Goal: Task Accomplishment & Management: Use online tool/utility

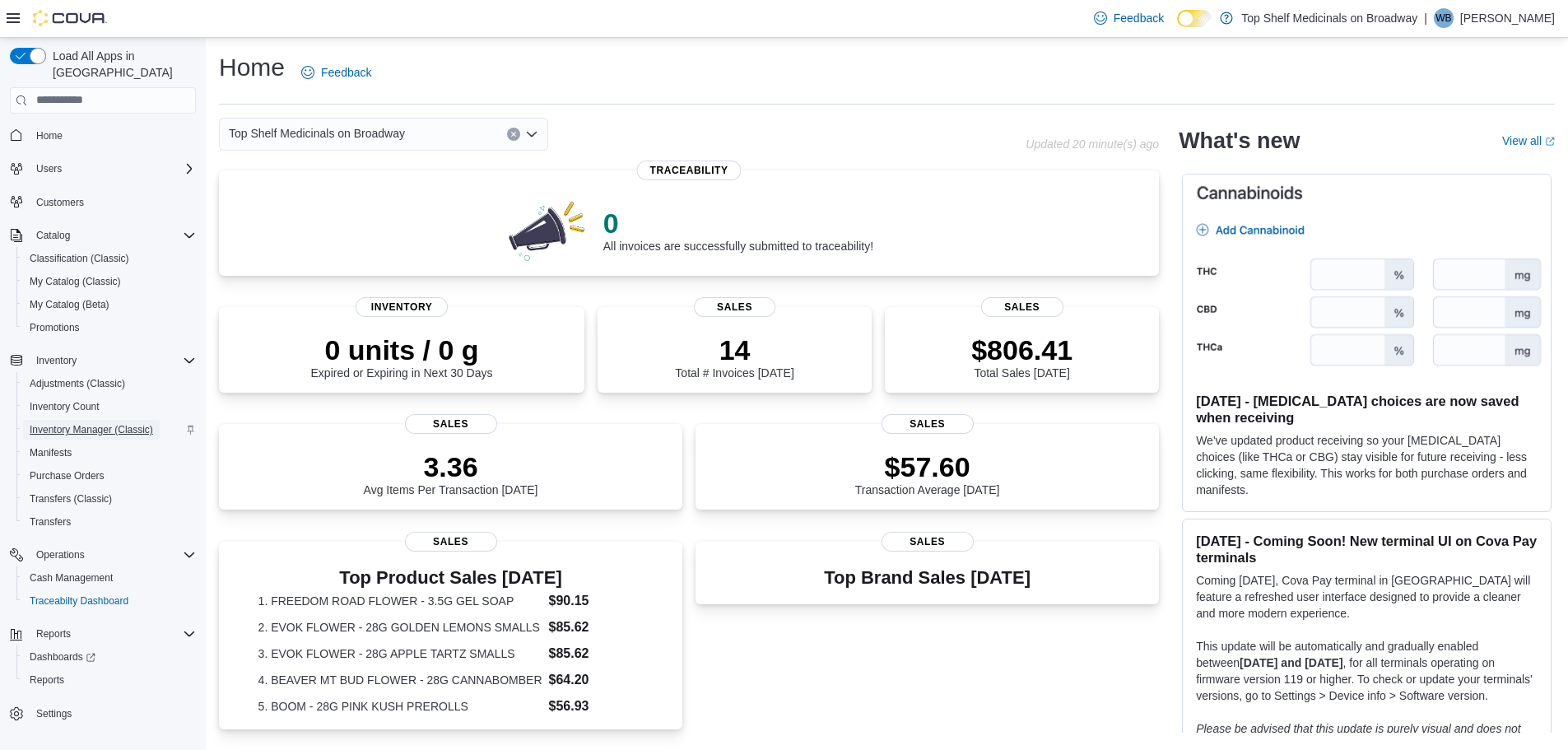
click at [79, 423] on span "Inventory Manager (Classic)" at bounding box center [91, 429] width 123 height 13
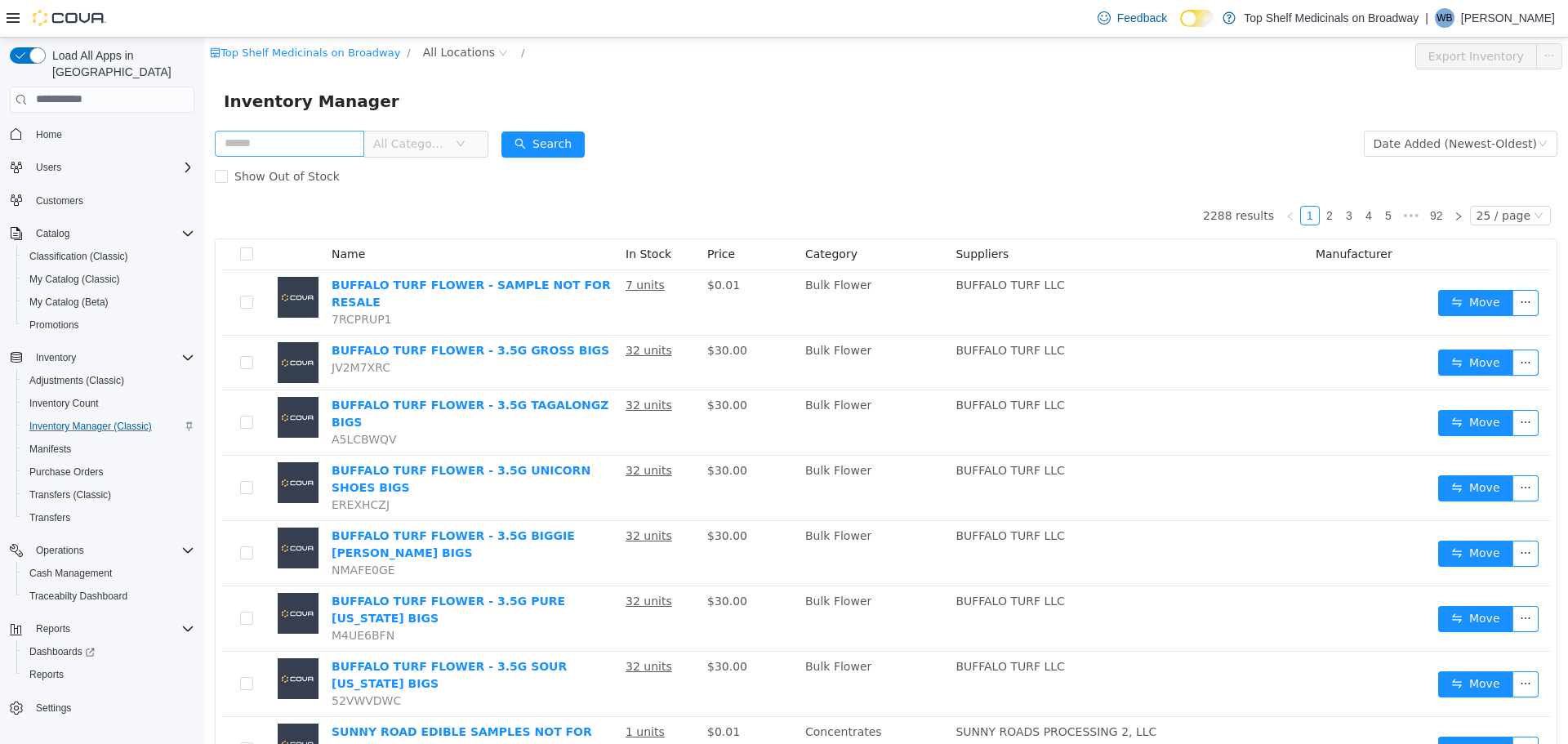
click at [328, 143] on input "text" at bounding box center [290, 143] width 150 height 27
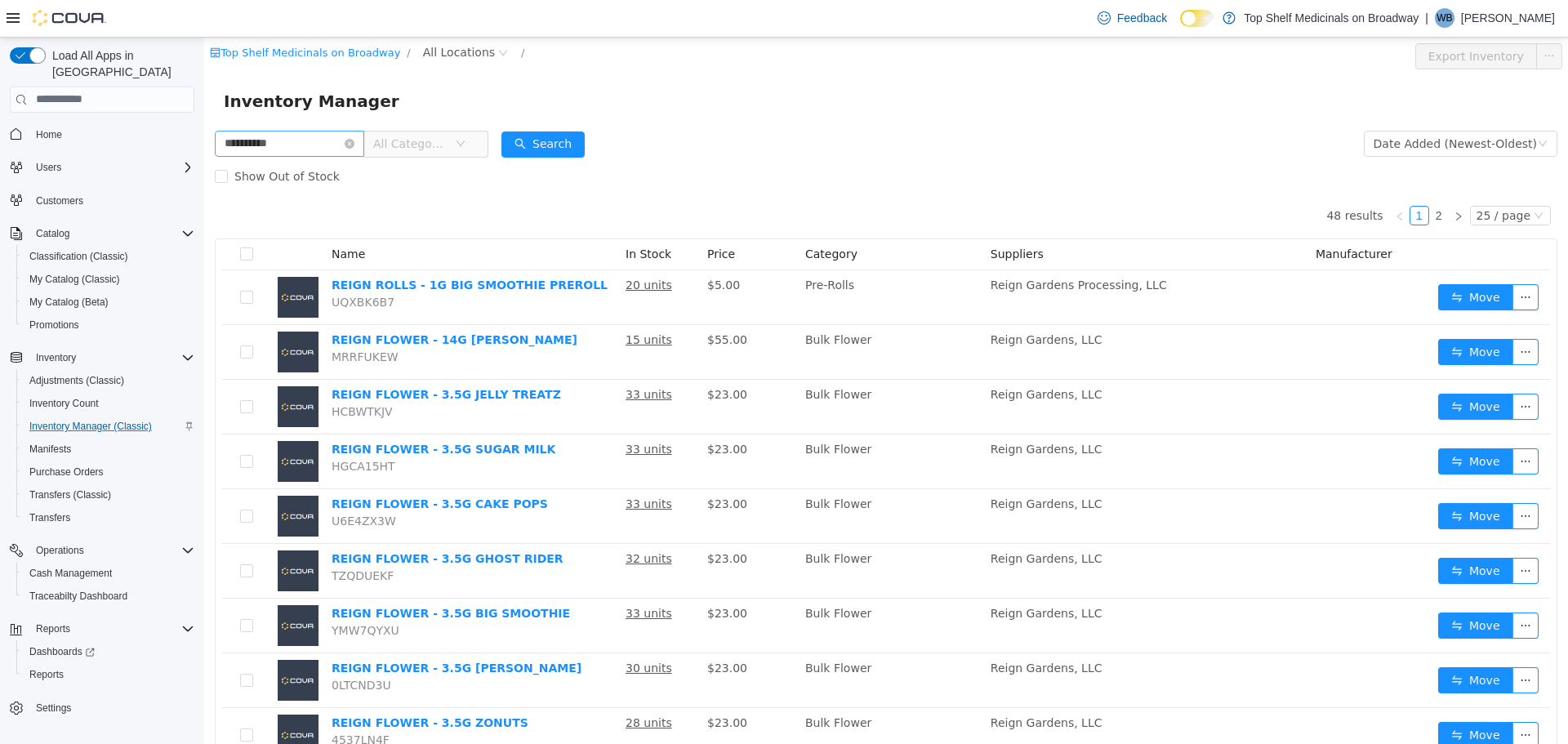
type input "**********"
click at [1410, 143] on div "Date Added (Newest-Oldest)" at bounding box center [1455, 143] width 163 height 25
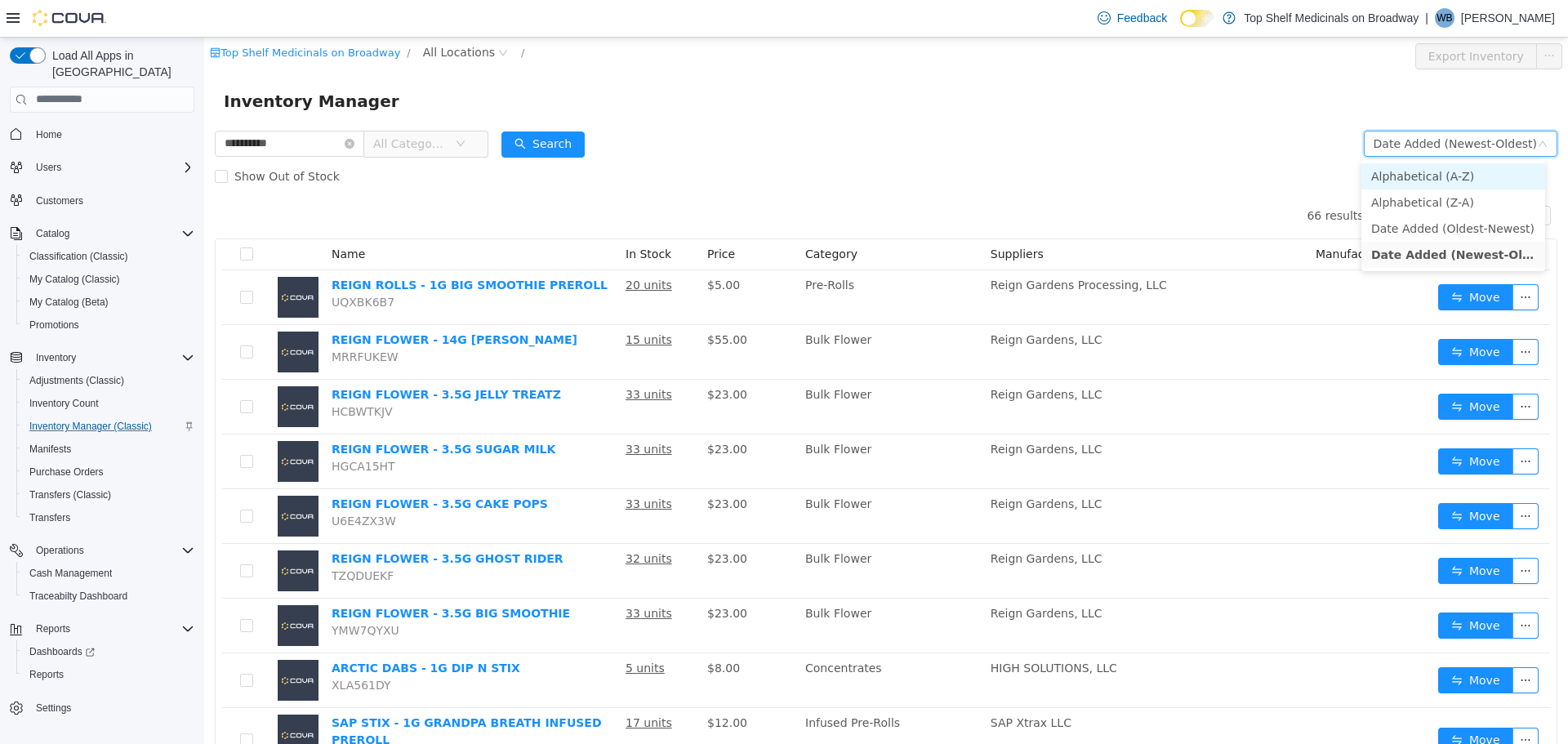
click at [1418, 176] on li "Alphabetical (A-Z)" at bounding box center [1453, 176] width 184 height 27
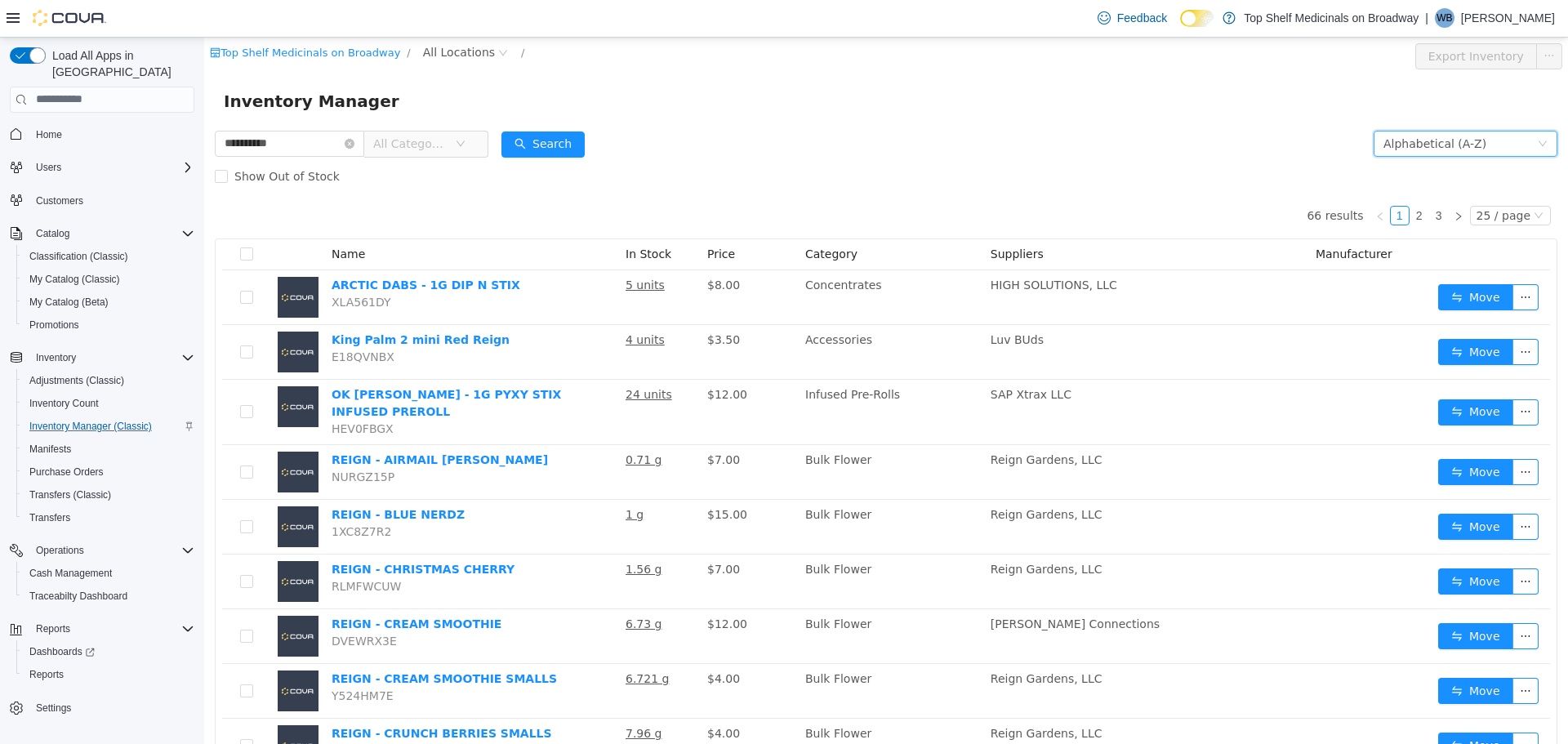
click at [1416, 145] on div "Alphabetical (A-Z)" at bounding box center [1434, 143] width 103 height 25
click at [1416, 190] on li "Alphabetical (Z-A)" at bounding box center [1453, 202] width 184 height 27
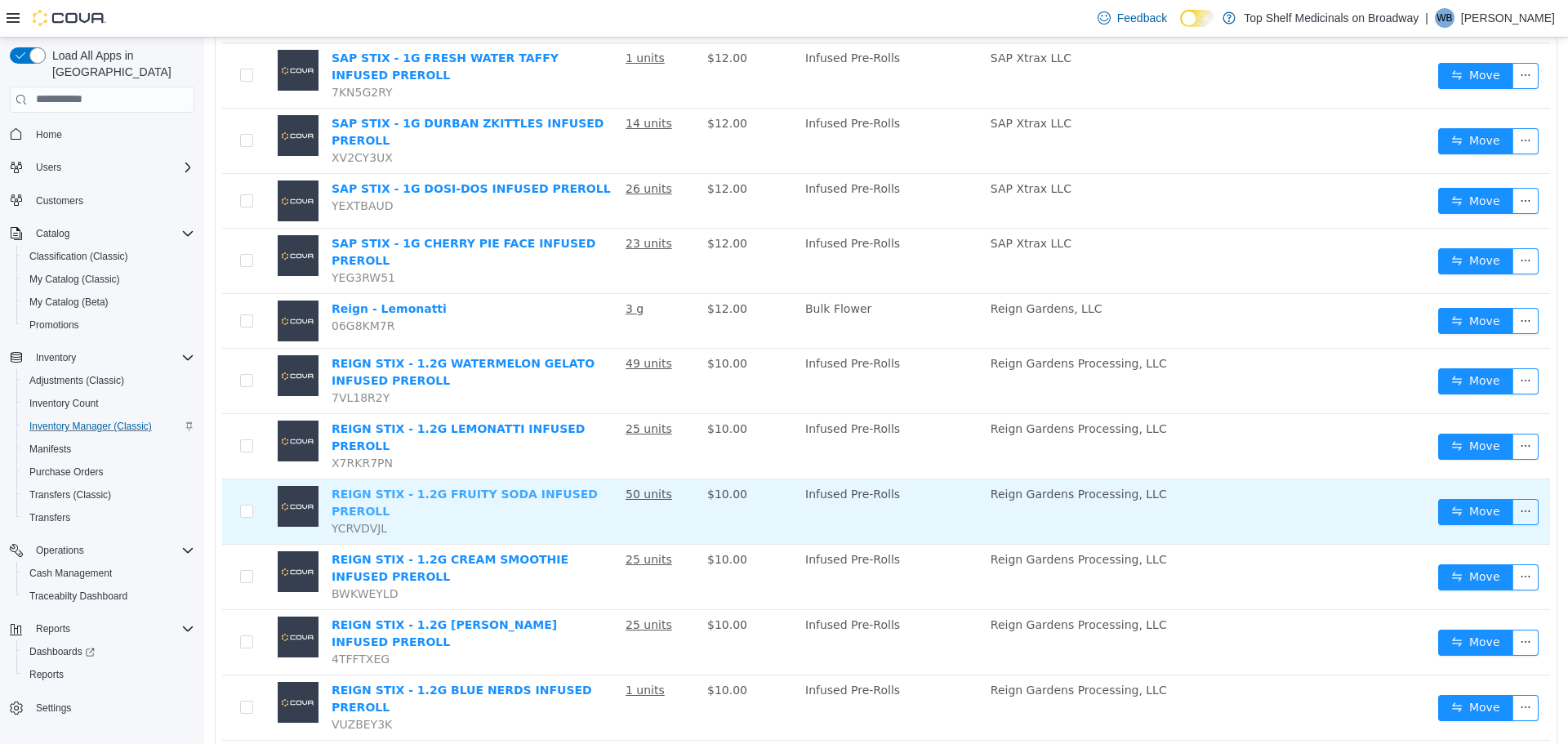
scroll to position [1015, 0]
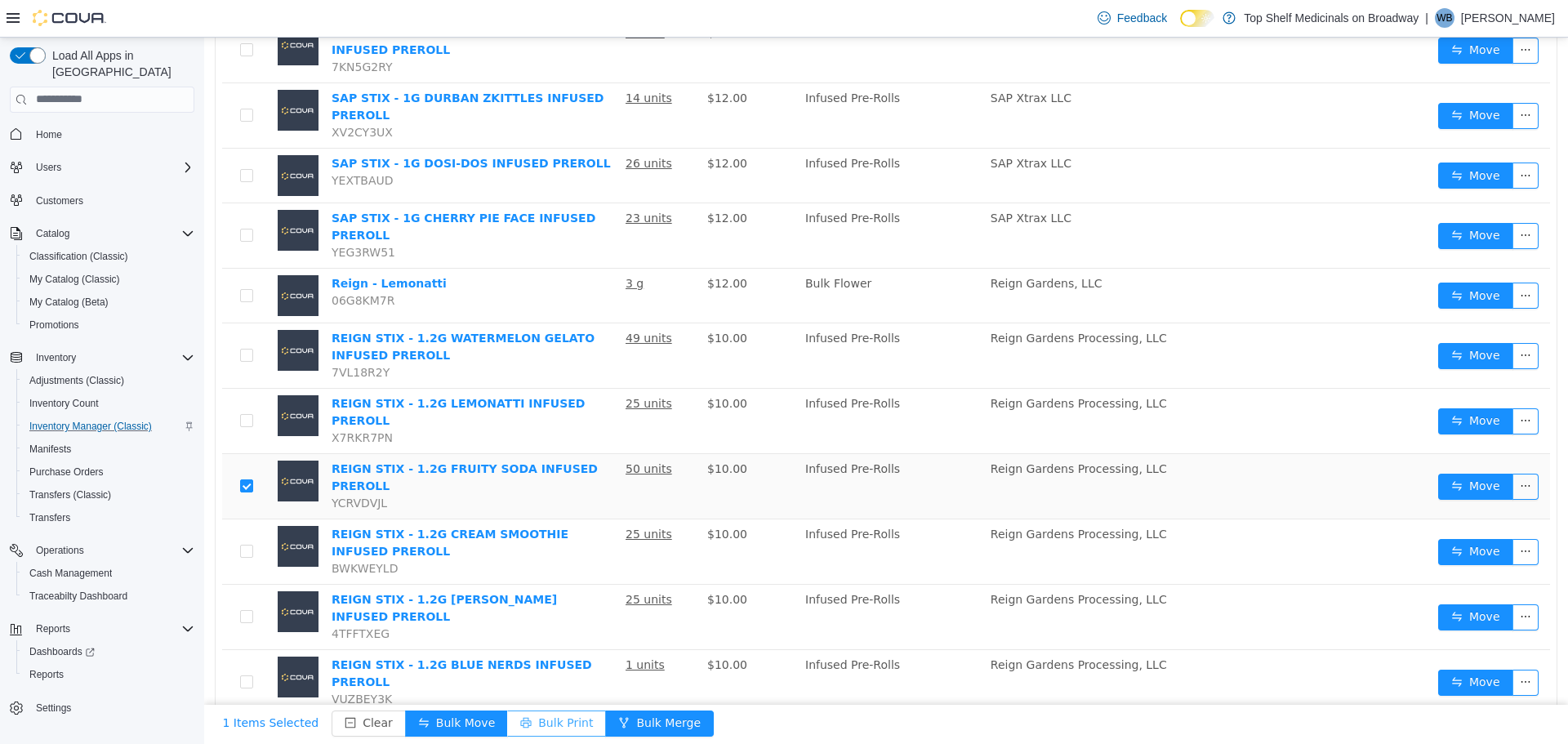
click at [527, 717] on button "Bulk Print" at bounding box center [557, 723] width 99 height 27
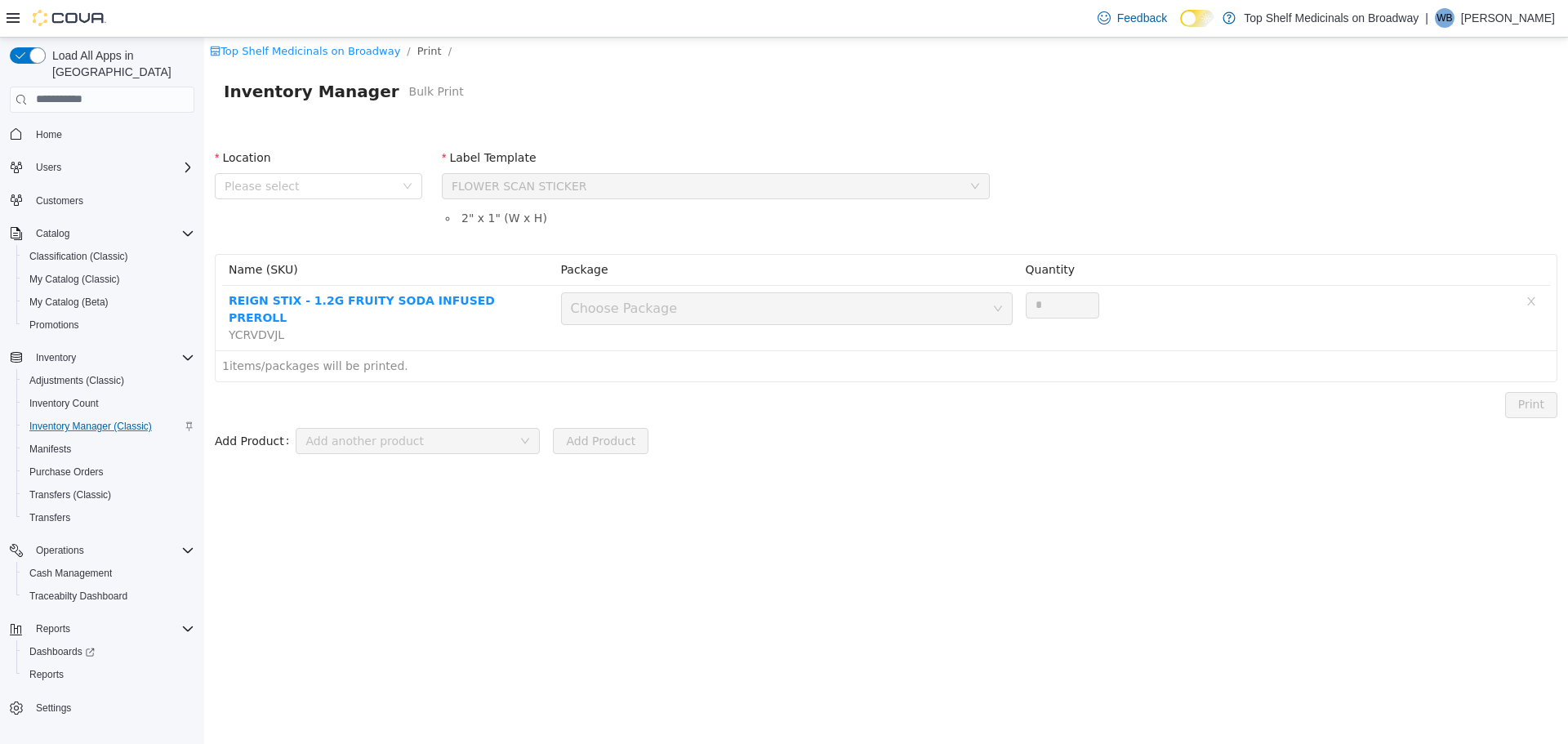
click at [340, 192] on span "Please select" at bounding box center [310, 185] width 170 height 16
click at [359, 275] on span "[STREET_ADDRESS]" at bounding box center [313, 275] width 113 height 13
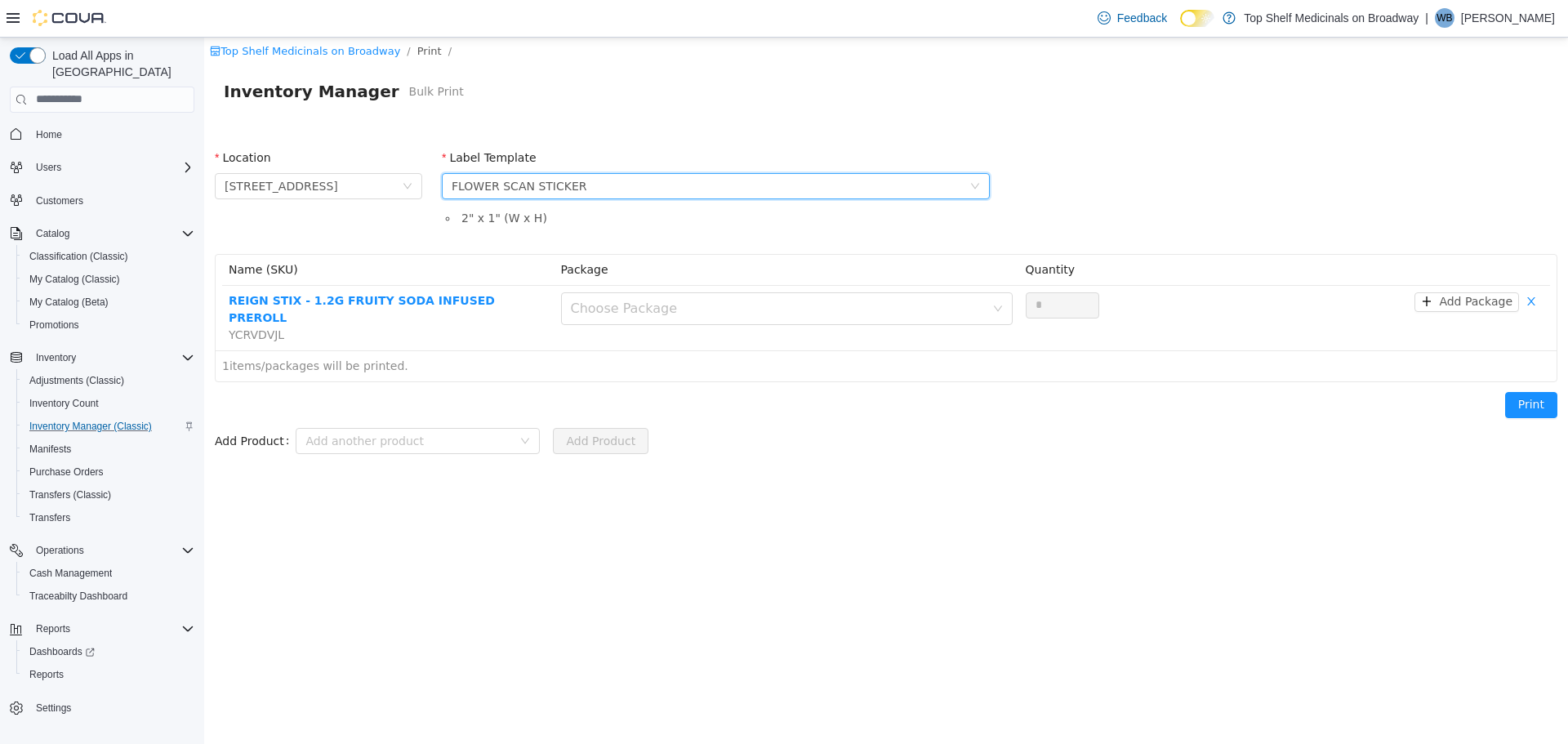
click at [557, 185] on div "FLOWER SCAN STICKER" at bounding box center [519, 186] width 135 height 25
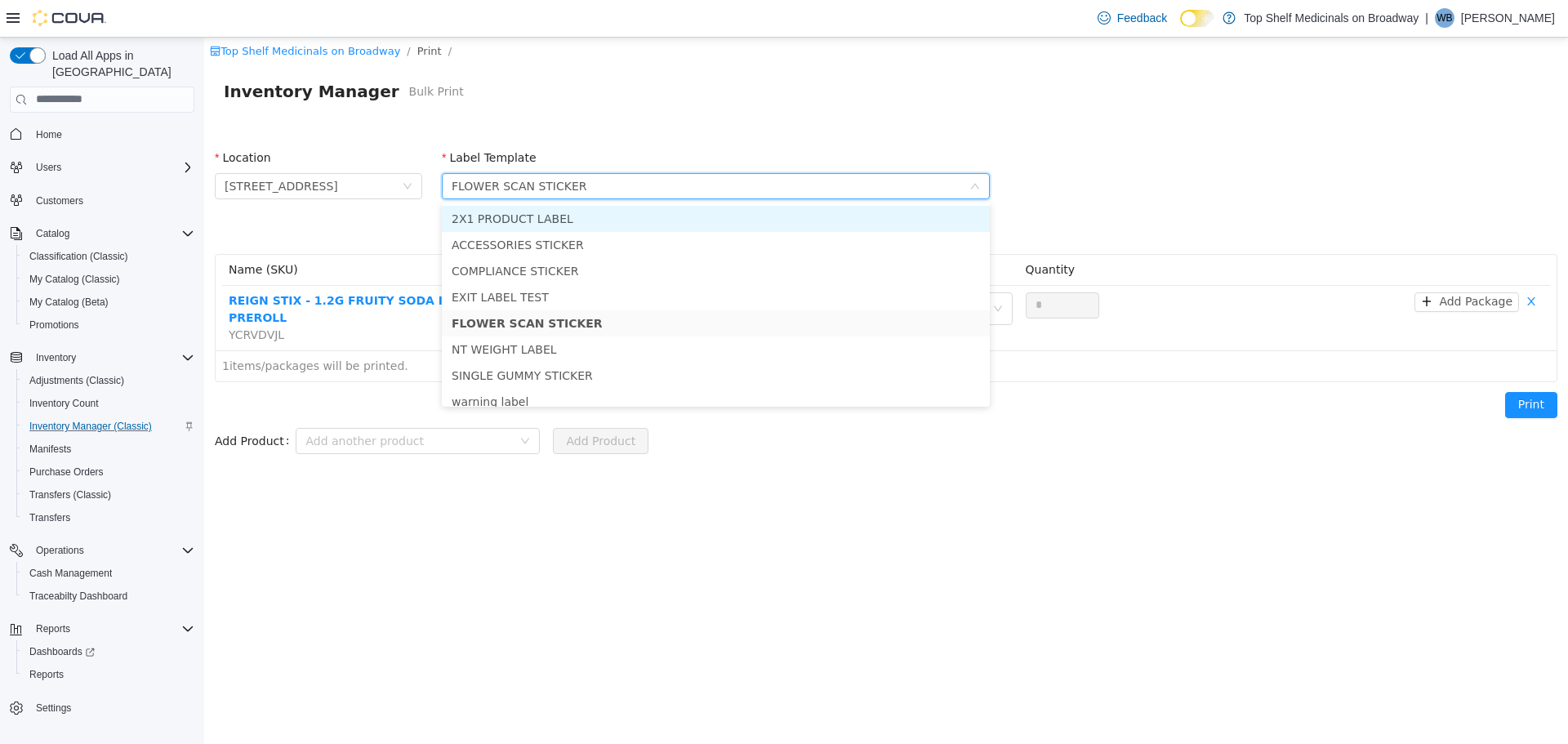
click at [550, 222] on li "2X1 PRODUCT LABEL" at bounding box center [715, 218] width 548 height 27
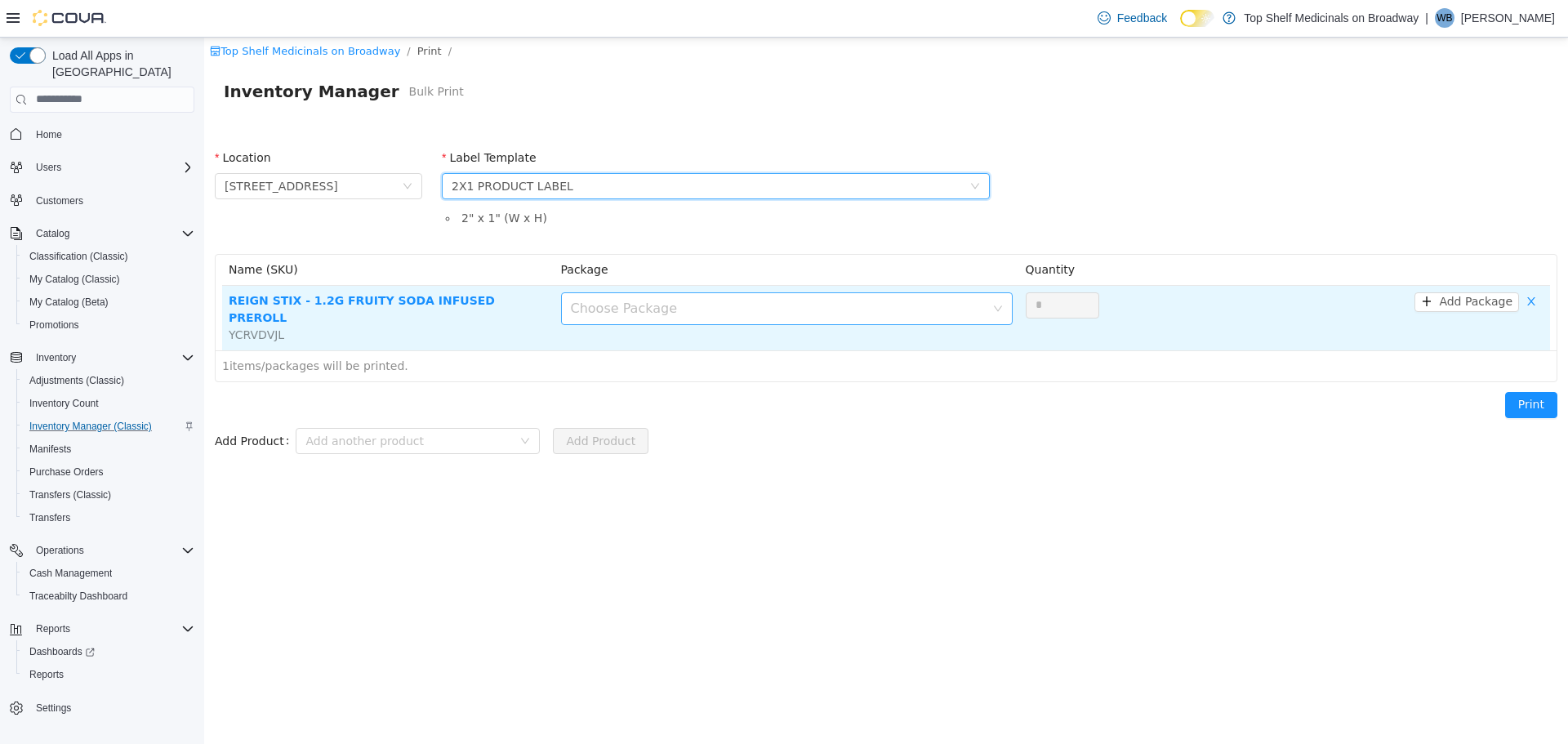
click at [697, 309] on div "Choose Package" at bounding box center [778, 307] width 414 height 16
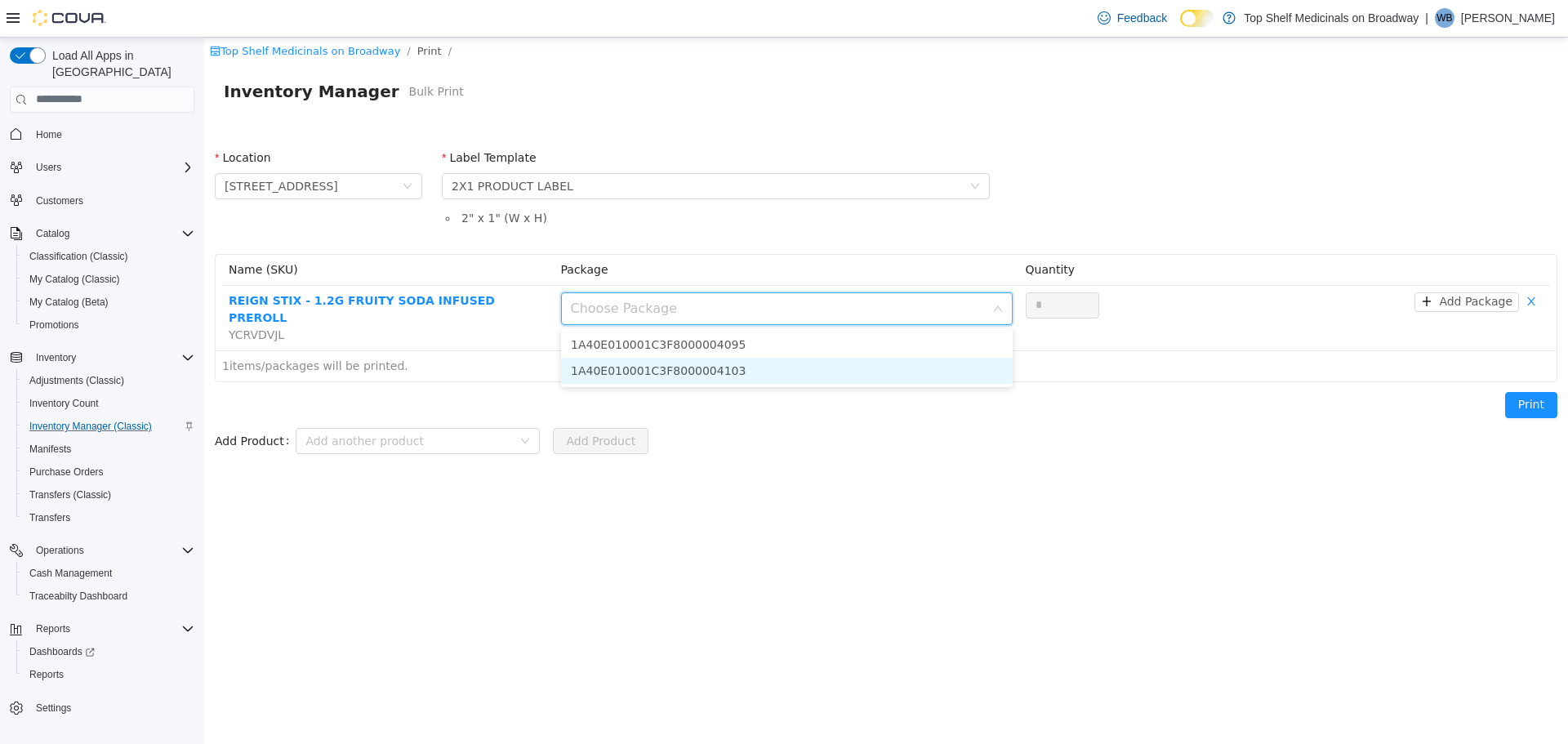
click at [693, 370] on li "1A40E010001C3F8000004103" at bounding box center [787, 370] width 452 height 27
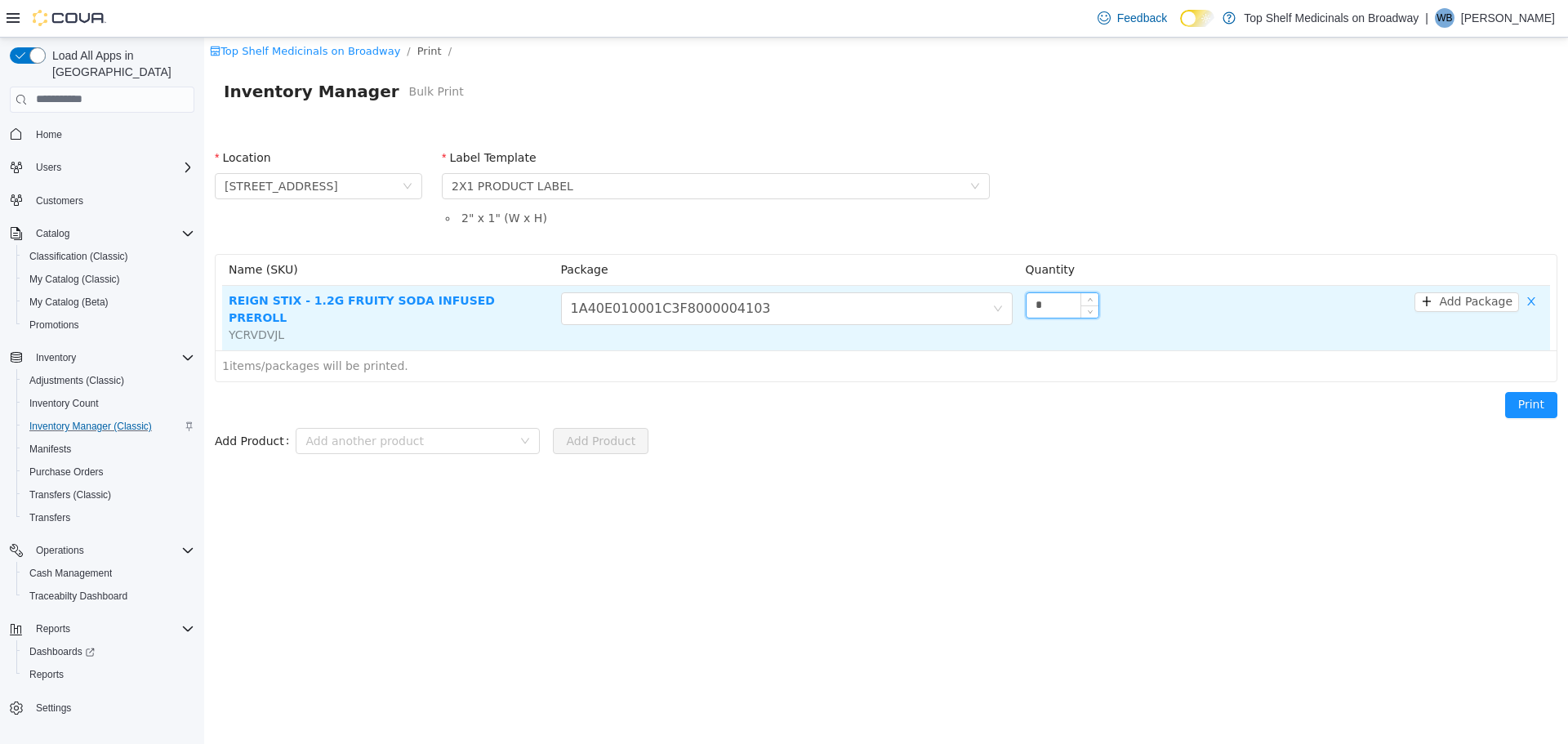
drag, startPoint x: 1064, startPoint y: 296, endPoint x: 1034, endPoint y: 305, distance: 31.3
click at [1034, 305] on input "*" at bounding box center [1062, 305] width 72 height 25
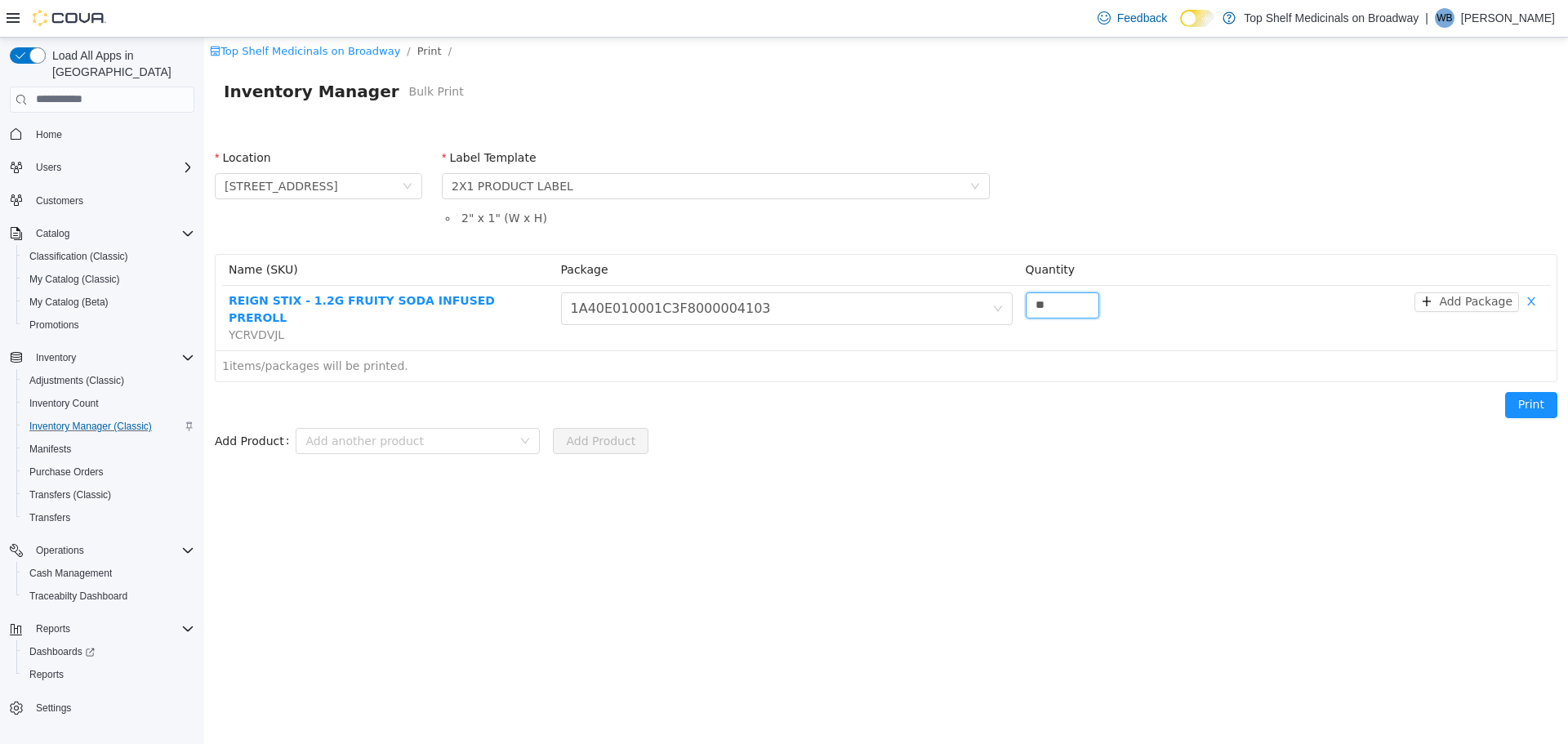
type input "**"
click at [1069, 555] on div "Top Shelf Medicinals on Broadway / Print / Inventory Manager Bulk Print Locatio…" at bounding box center [886, 391] width 1363 height 707
click at [1539, 391] on button "Print" at bounding box center [1531, 405] width 52 height 27
